Goal: Find specific page/section: Find specific page/section

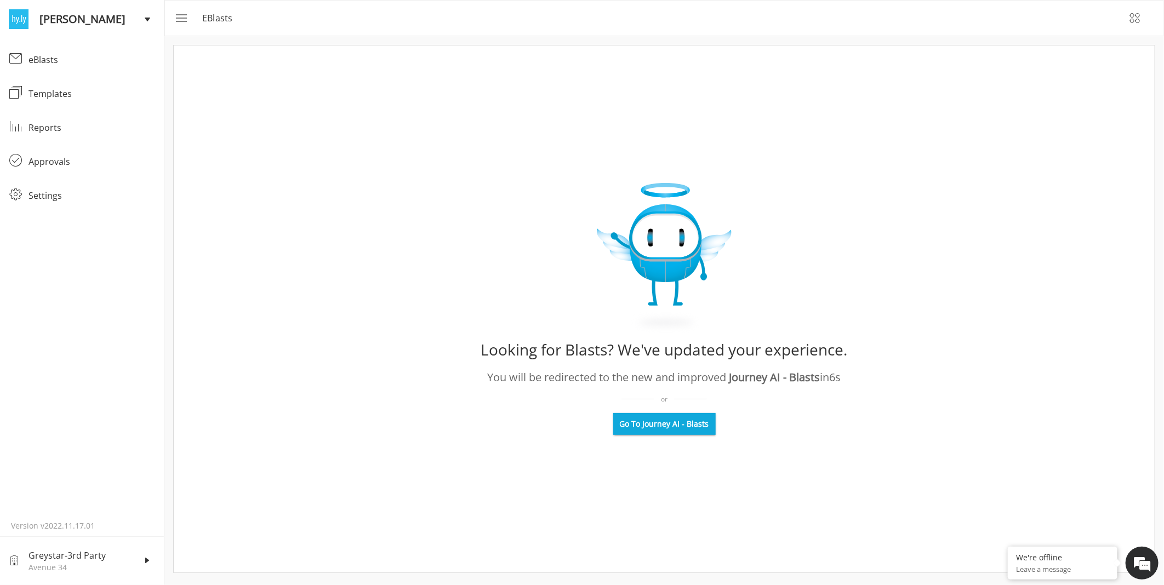
click at [652, 425] on span "Go To Journey AI - Blasts" at bounding box center [664, 424] width 89 height 11
click at [181, 19] on icon "menu" at bounding box center [180, 18] width 13 height 13
click at [182, 19] on icon "menu" at bounding box center [180, 18] width 13 height 13
click at [670, 420] on span "Go To Journey AI - Blasts" at bounding box center [664, 424] width 89 height 11
click at [178, 15] on rect "menu" at bounding box center [182, 15] width 13 height 1
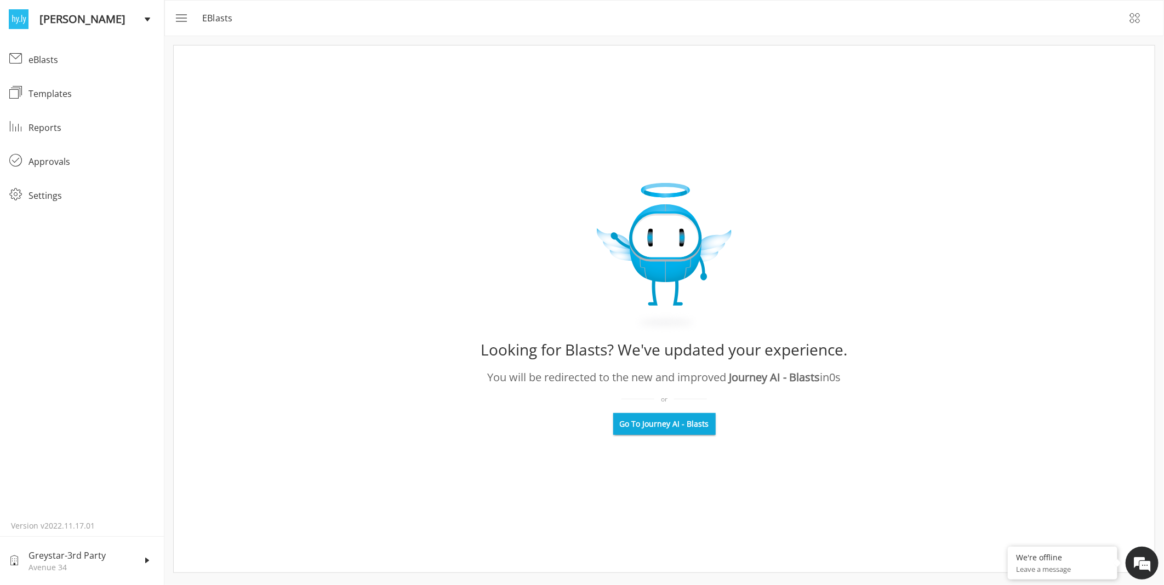
click at [643, 425] on span "Go To Journey AI - Blasts" at bounding box center [664, 424] width 89 height 11
click at [40, 57] on div "eBlasts" at bounding box center [92, 59] width 127 height 13
click at [1141, 15] on icon "button" at bounding box center [1135, 18] width 13 height 13
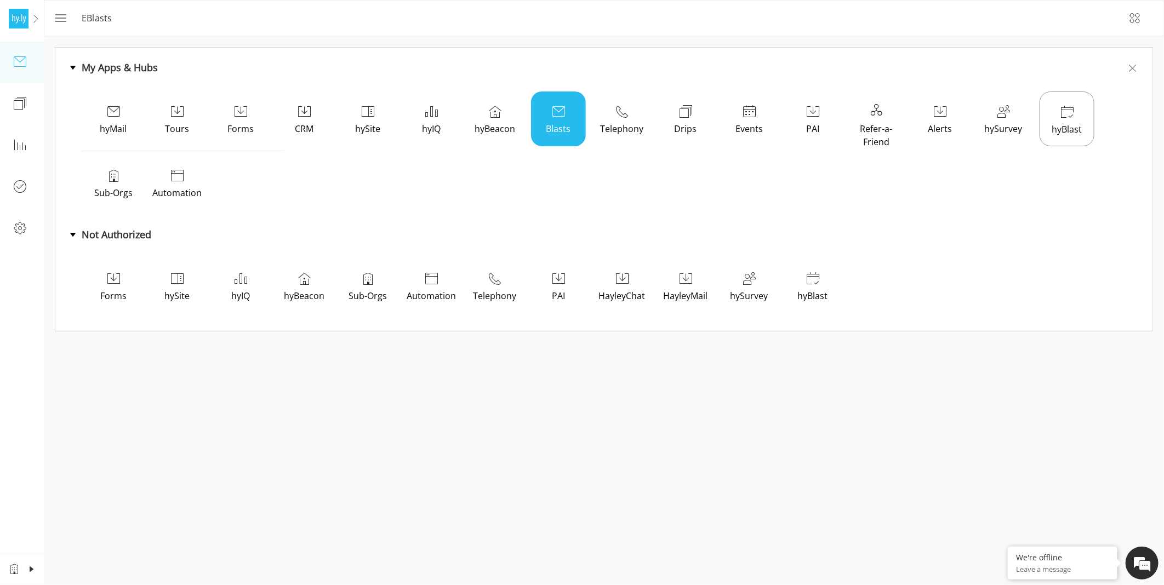
click at [546, 107] on div "Blasts" at bounding box center [558, 119] width 55 height 55
